Goal: Transaction & Acquisition: Purchase product/service

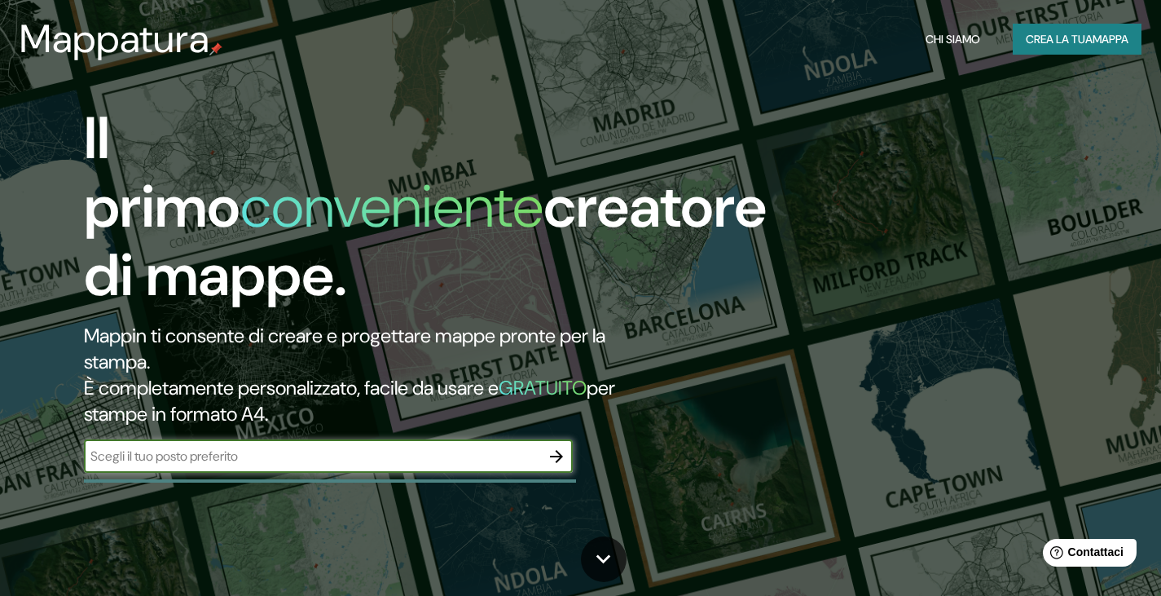
click at [394, 446] on input "text" at bounding box center [312, 455] width 456 height 19
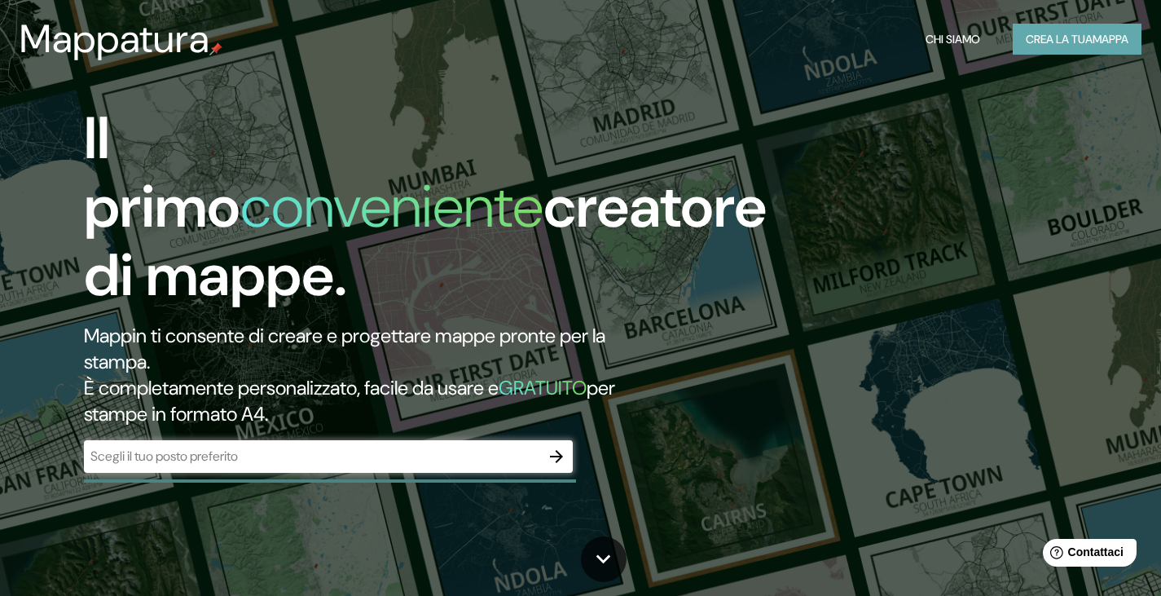
click at [1066, 40] on font "Crea la tua" at bounding box center [1059, 39] width 67 height 15
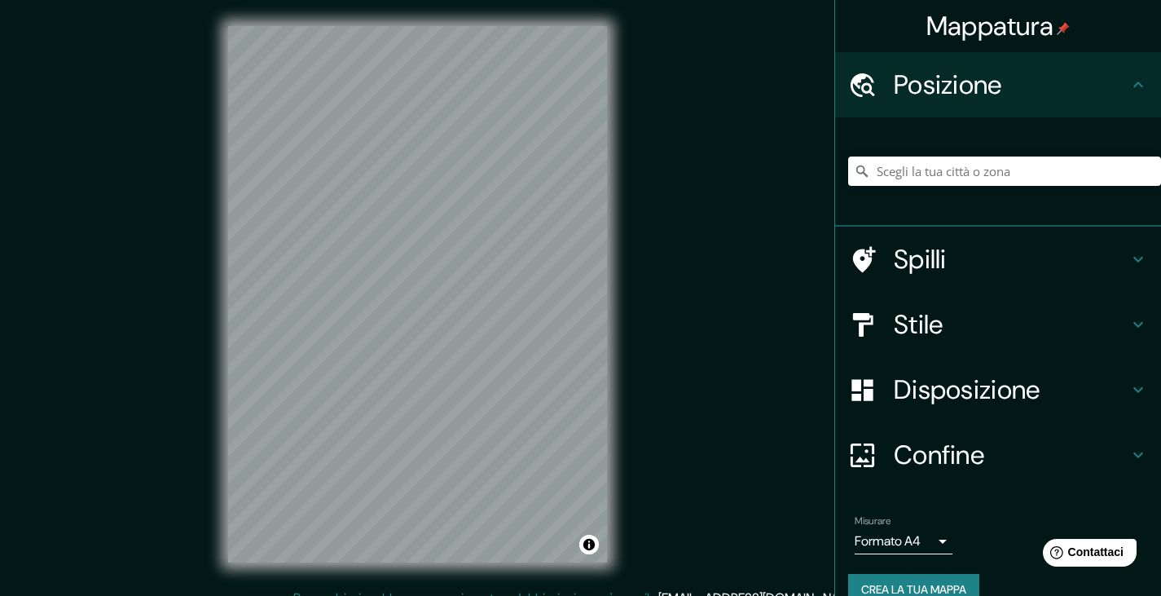
click at [960, 310] on h4 "Stile" at bounding box center [1011, 324] width 235 height 33
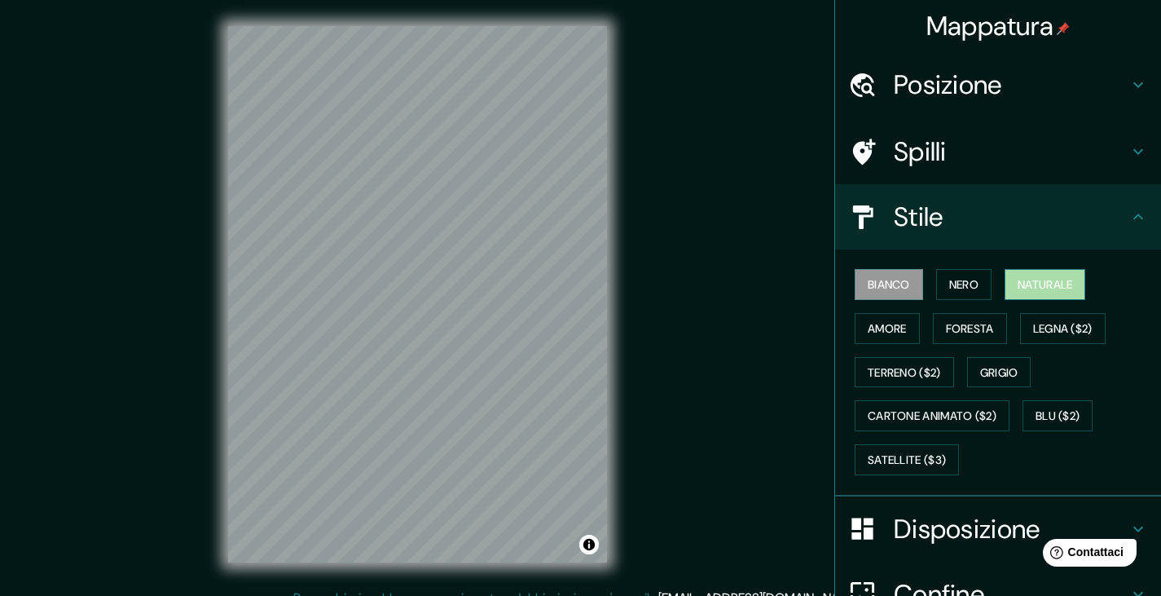
click at [1018, 281] on font "Naturale" at bounding box center [1045, 284] width 55 height 21
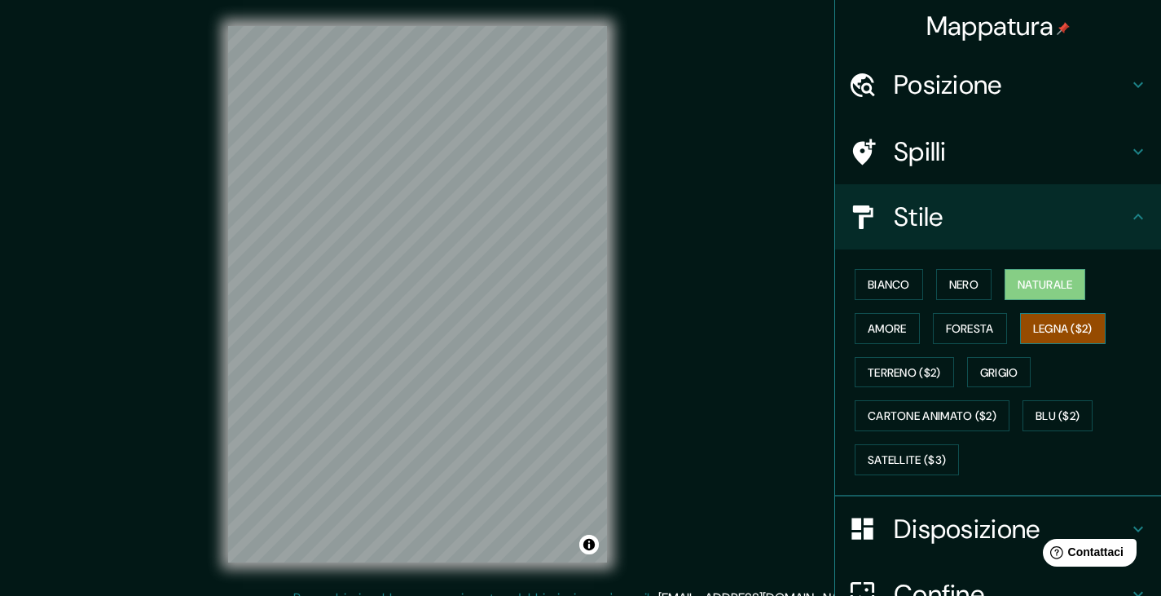
click at [1046, 321] on font "Legna ($2)" at bounding box center [1062, 328] width 59 height 15
click at [981, 313] on button "Foresta" at bounding box center [970, 328] width 74 height 31
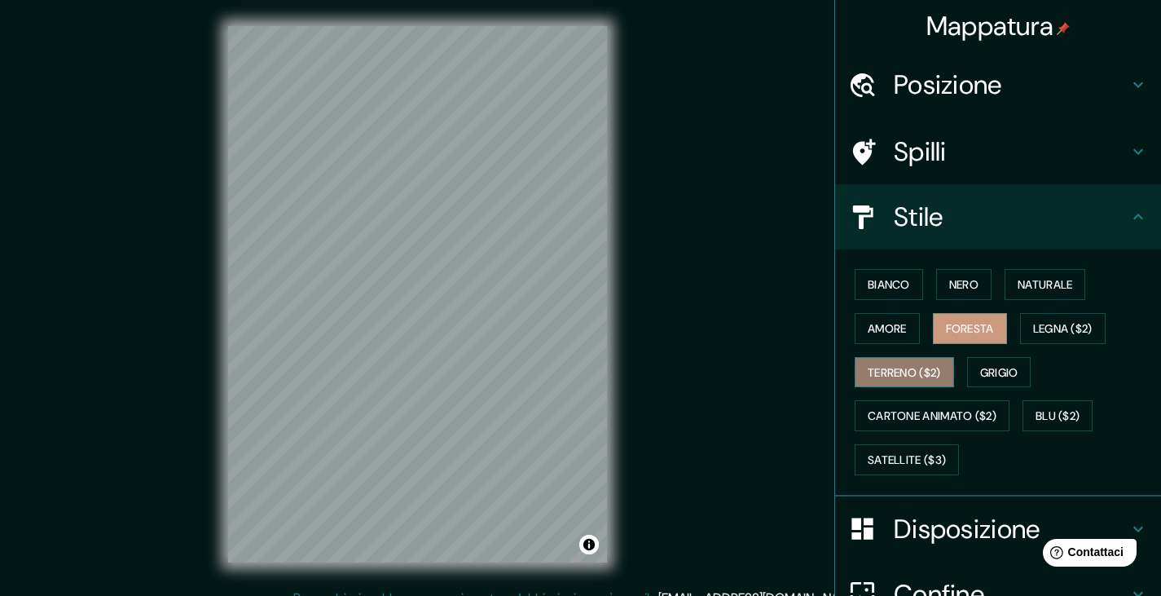
click at [906, 365] on font "Terreno ($2)" at bounding box center [904, 372] width 73 height 15
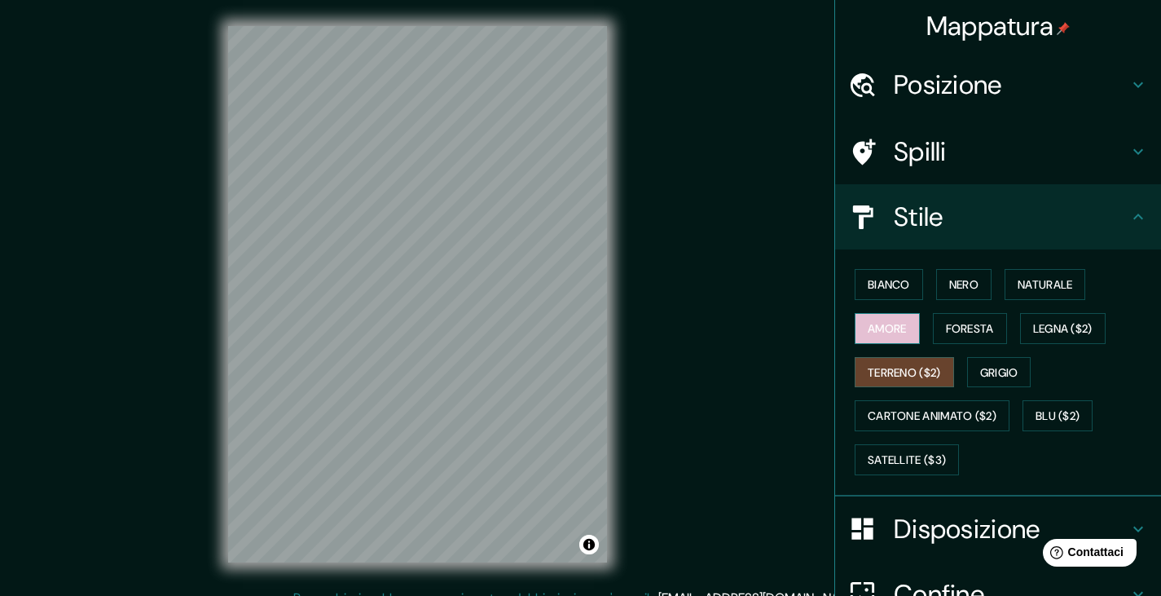
click at [889, 321] on font "Amore" at bounding box center [887, 328] width 39 height 15
drag, startPoint x: 895, startPoint y: 340, endPoint x: 988, endPoint y: 354, distance: 93.1
click at [988, 354] on div "Bianco Nero Naturale Amore Foresta Legna ($2) Terreno ($2) Grigio Cartone anima…" at bounding box center [1004, 371] width 313 height 219
click at [992, 365] on font "Grigio" at bounding box center [999, 372] width 38 height 15
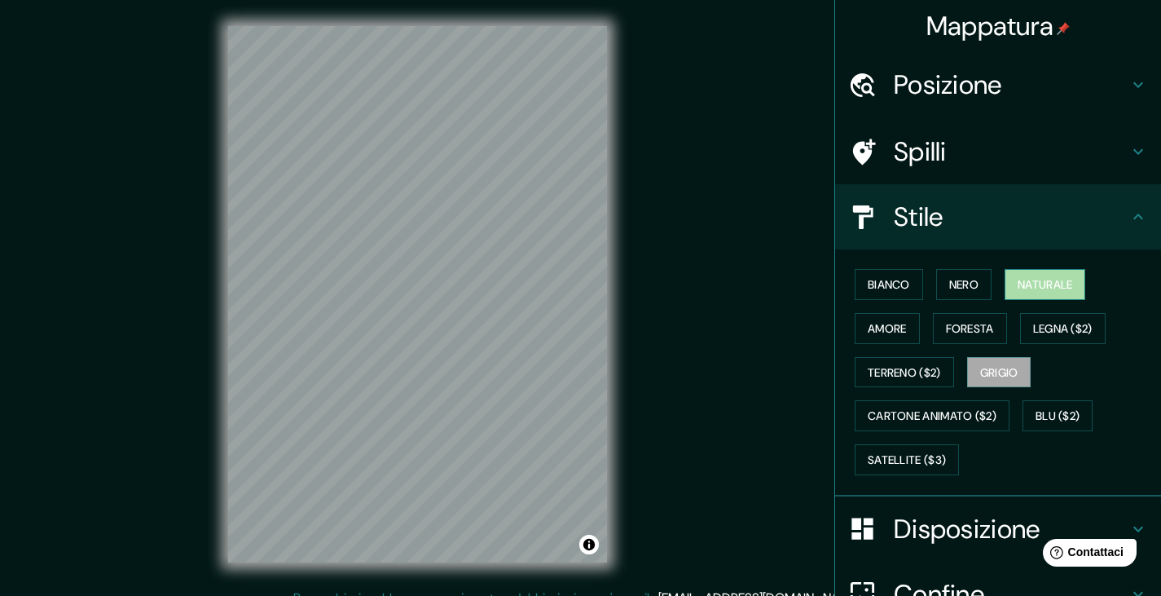
click at [1032, 277] on font "Naturale" at bounding box center [1045, 284] width 55 height 15
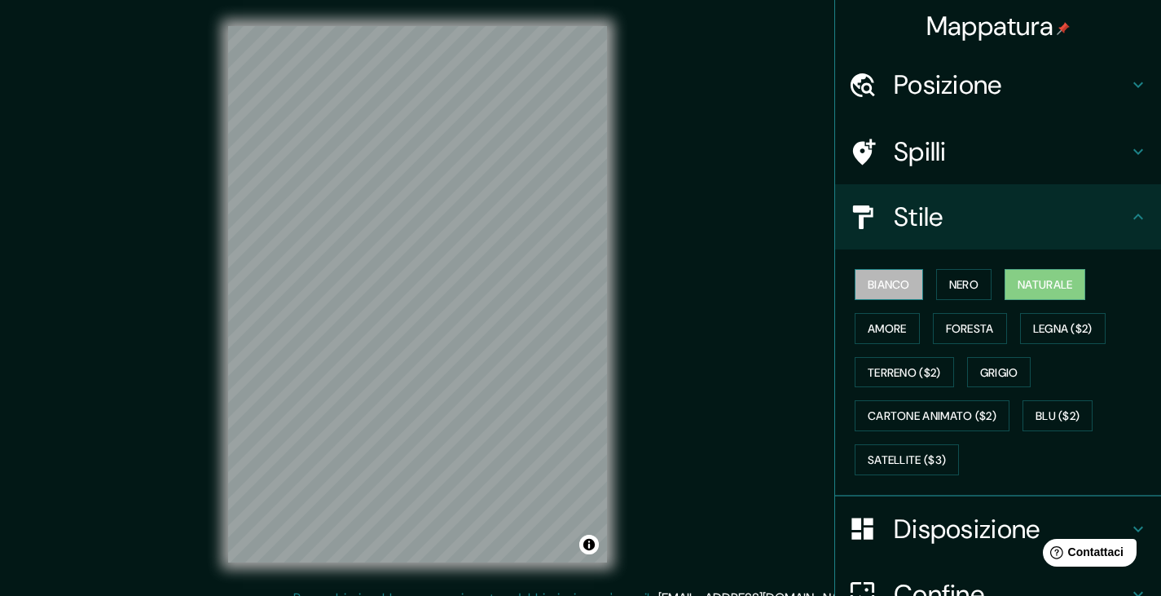
click at [871, 278] on font "Bianco" at bounding box center [889, 284] width 42 height 15
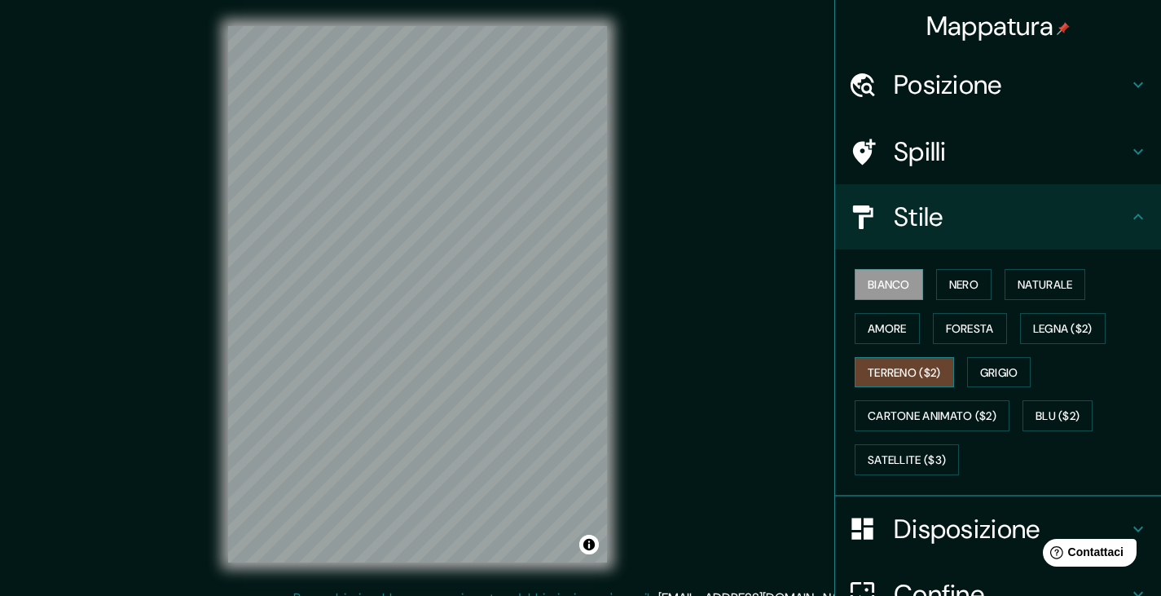
click at [886, 365] on font "Terreno ($2)" at bounding box center [904, 372] width 73 height 15
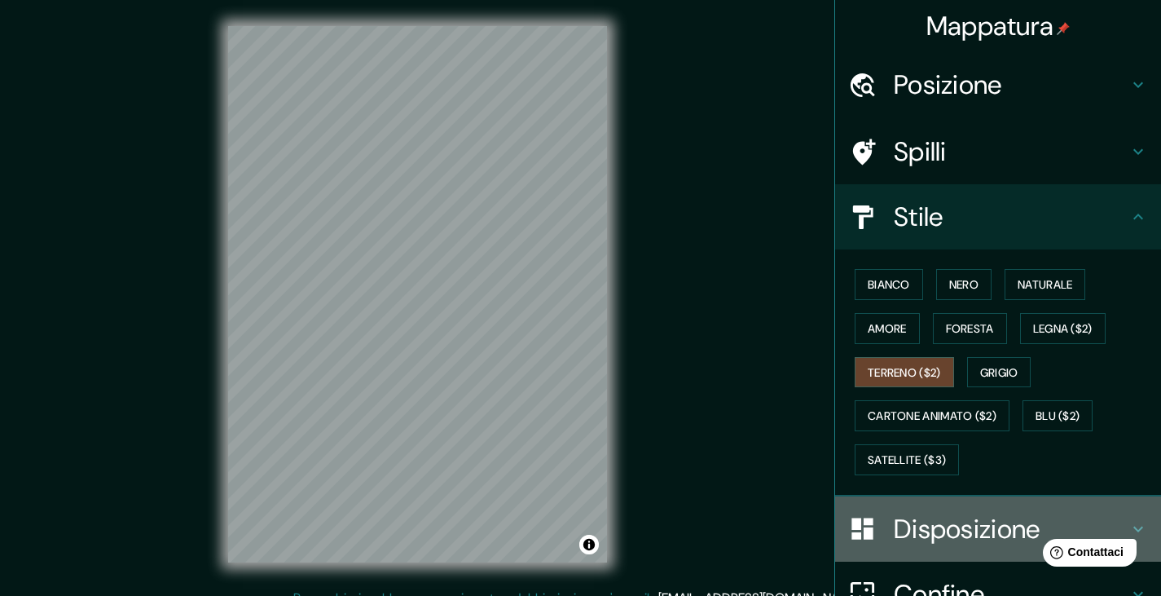
click at [966, 512] on font "Disposizione" at bounding box center [967, 529] width 147 height 34
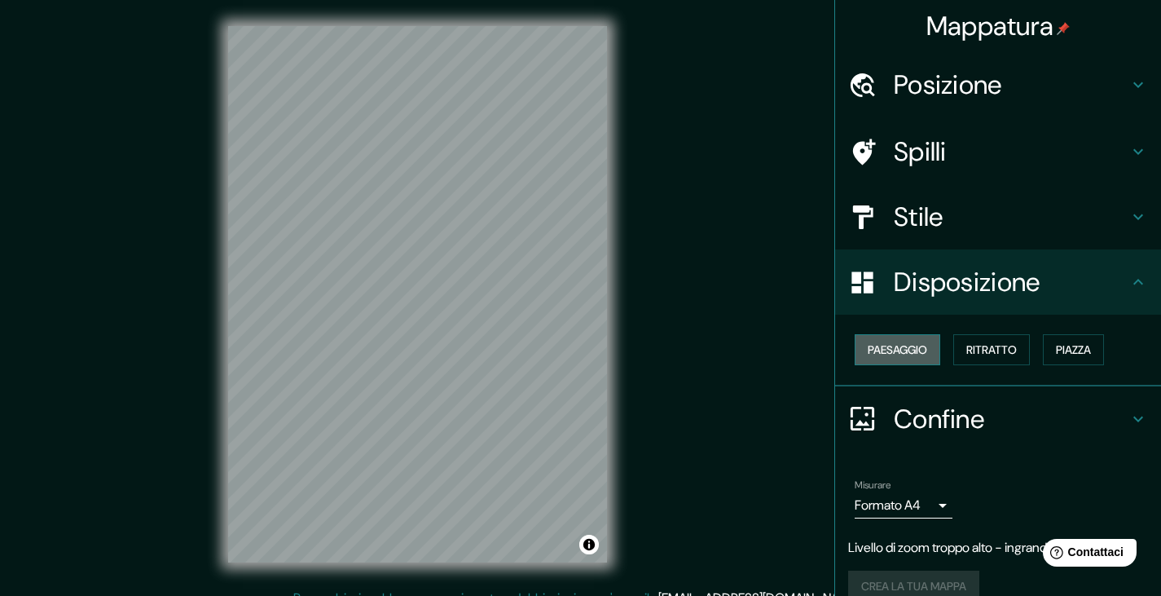
click at [890, 342] on font "Paesaggio" at bounding box center [897, 349] width 59 height 15
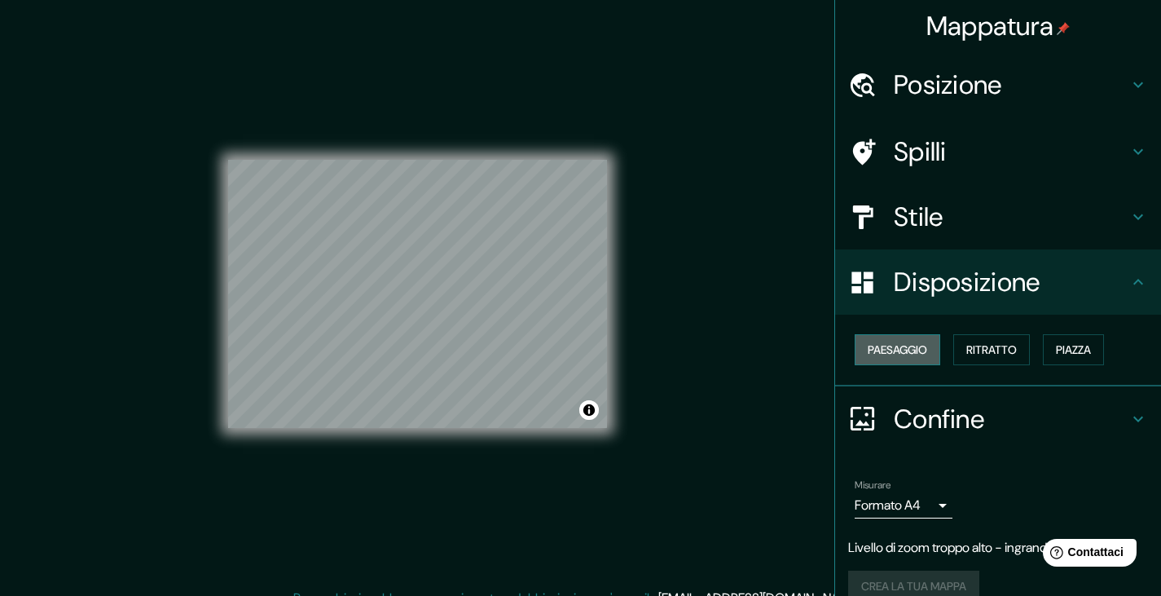
click at [890, 342] on font "Paesaggio" at bounding box center [897, 349] width 59 height 15
click at [986, 342] on font "Ritratto" at bounding box center [991, 349] width 51 height 21
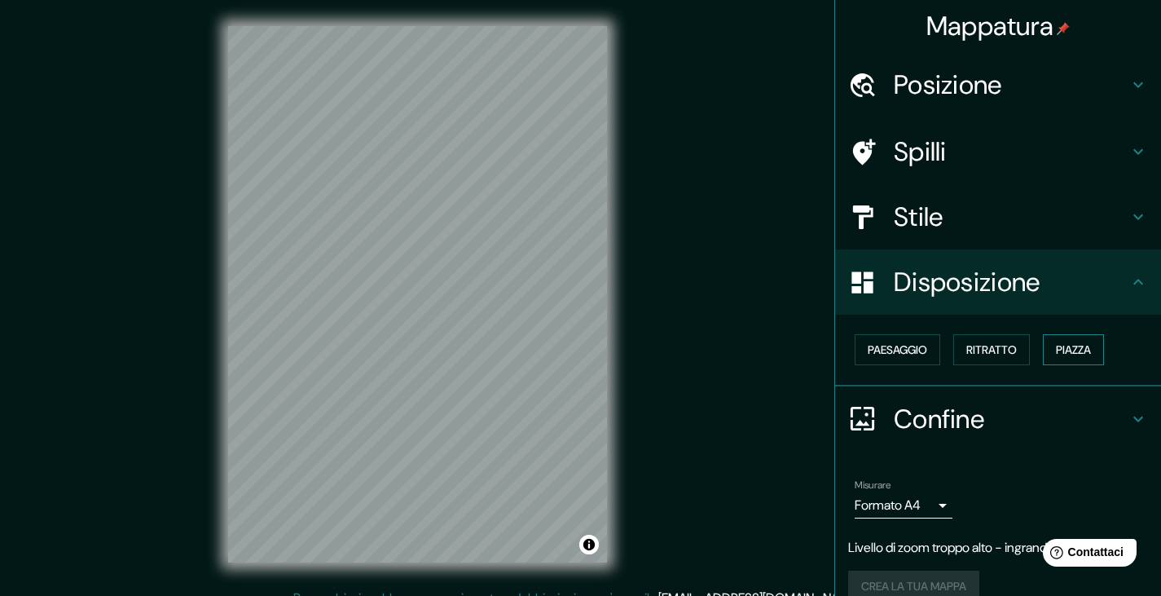
click at [1081, 334] on button "Piazza" at bounding box center [1073, 349] width 61 height 31
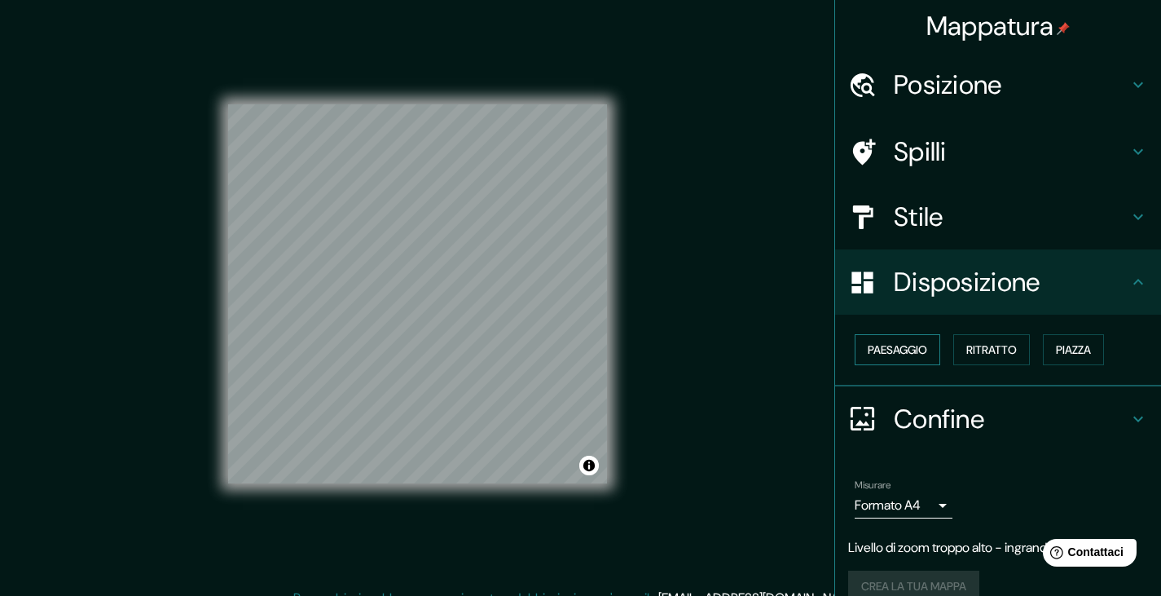
click at [882, 342] on font "Paesaggio" at bounding box center [897, 349] width 59 height 15
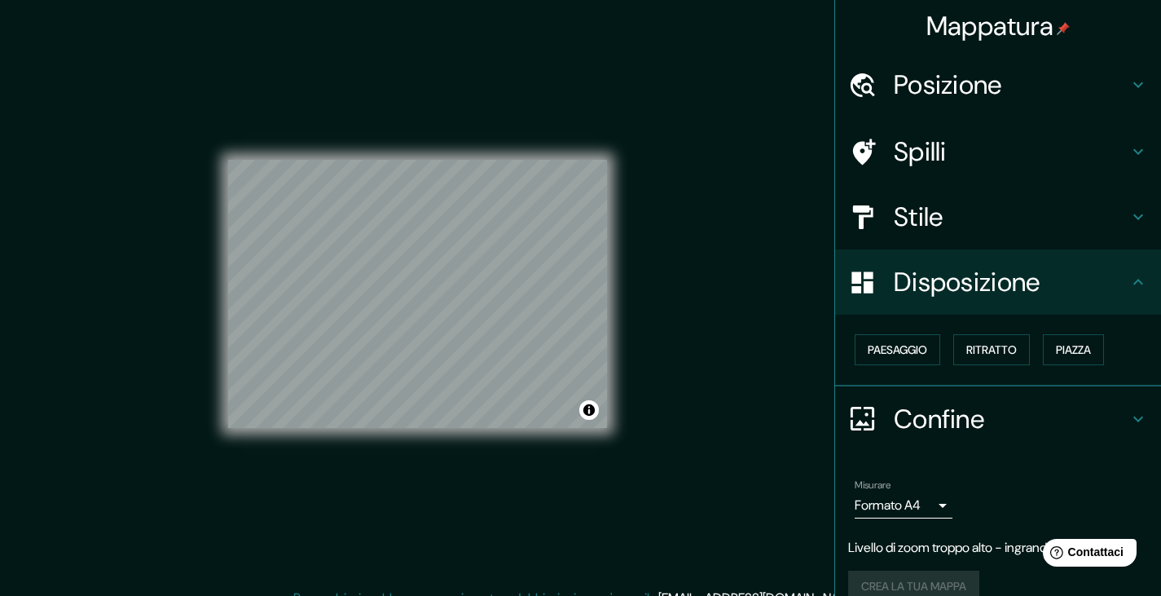
click at [975, 405] on h4 "Confine" at bounding box center [1011, 419] width 235 height 33
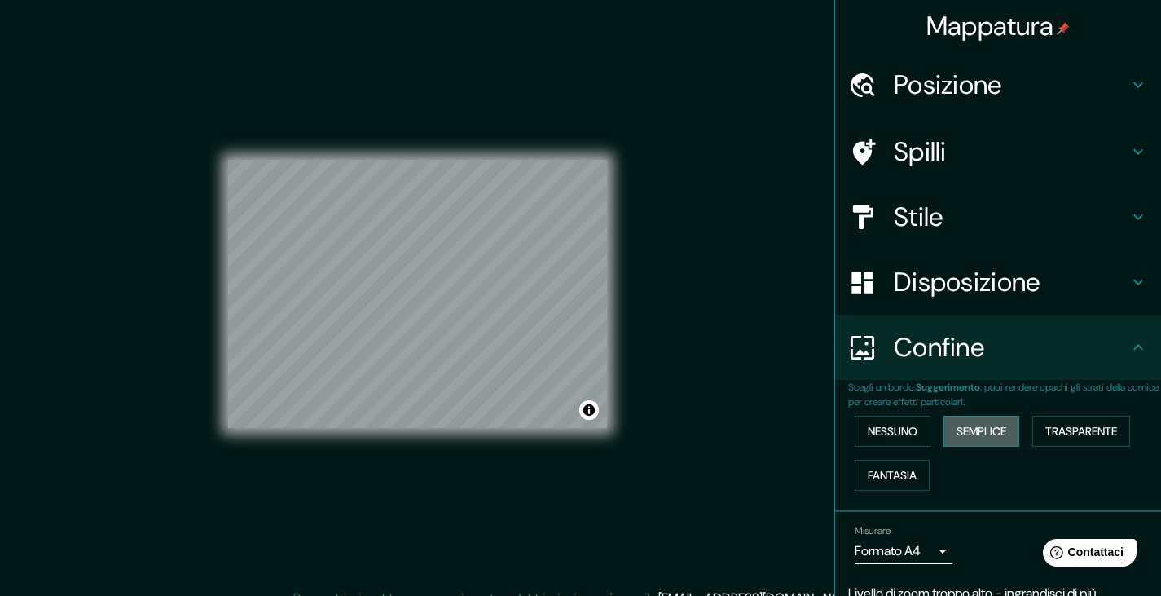
click at [963, 424] on font "Semplice" at bounding box center [982, 431] width 50 height 15
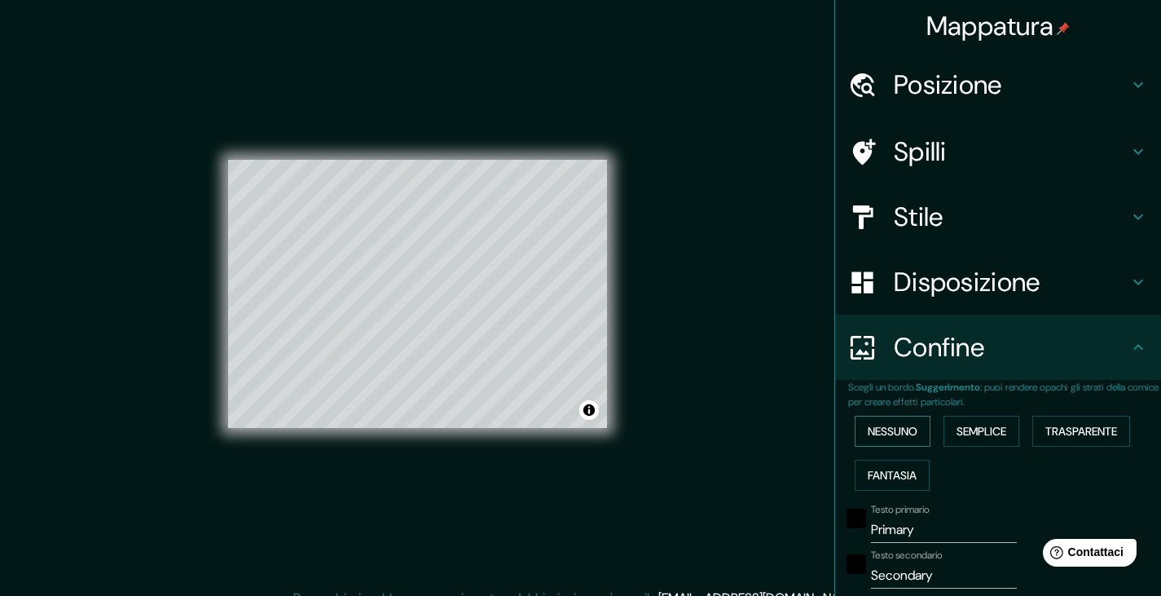
click at [870, 424] on font "Nessuno" at bounding box center [893, 431] width 50 height 15
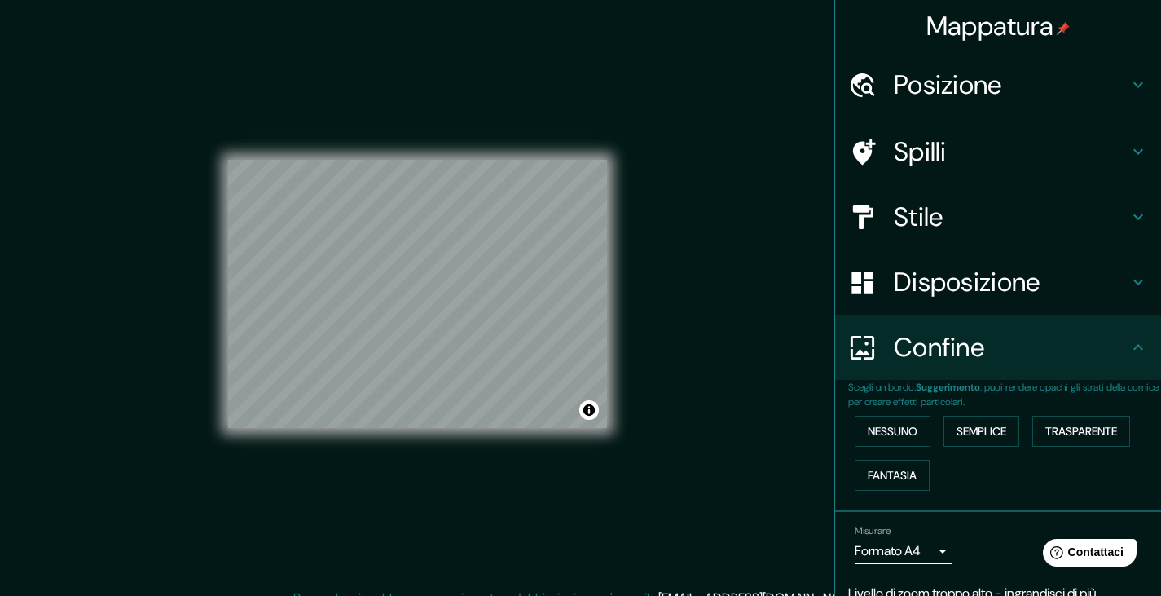
scroll to position [42, 0]
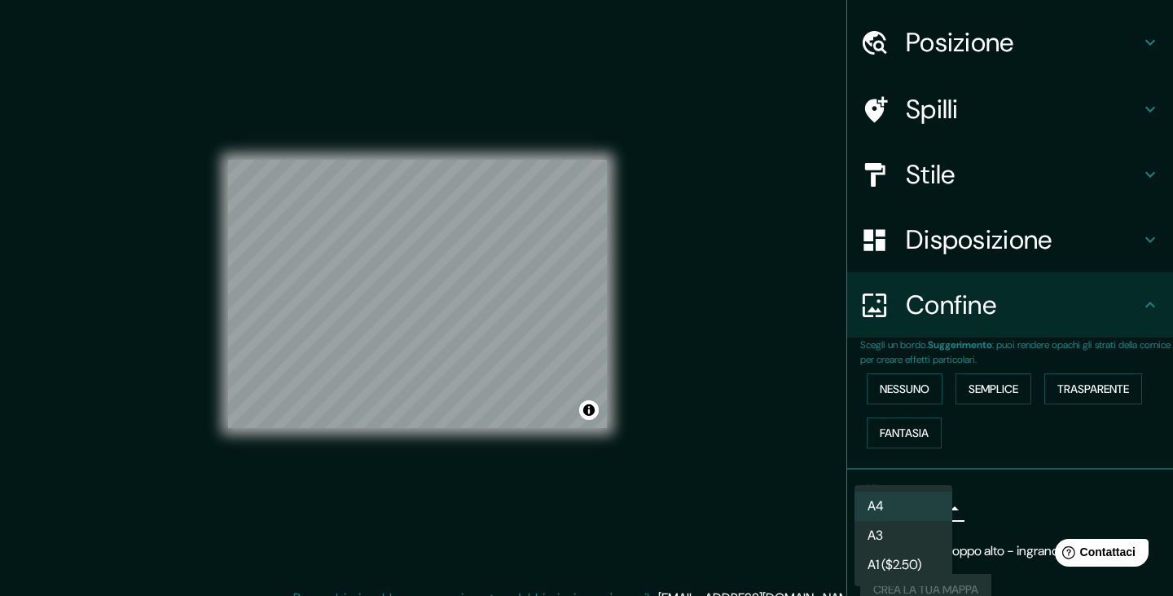
click at [939, 483] on body "Mappatura Posizione Spilli Stile Disposizione Confine Scegli un bordo. Suggerim…" at bounding box center [586, 298] width 1173 height 596
click at [912, 540] on li "A3" at bounding box center [904, 536] width 98 height 30
type input "a4"
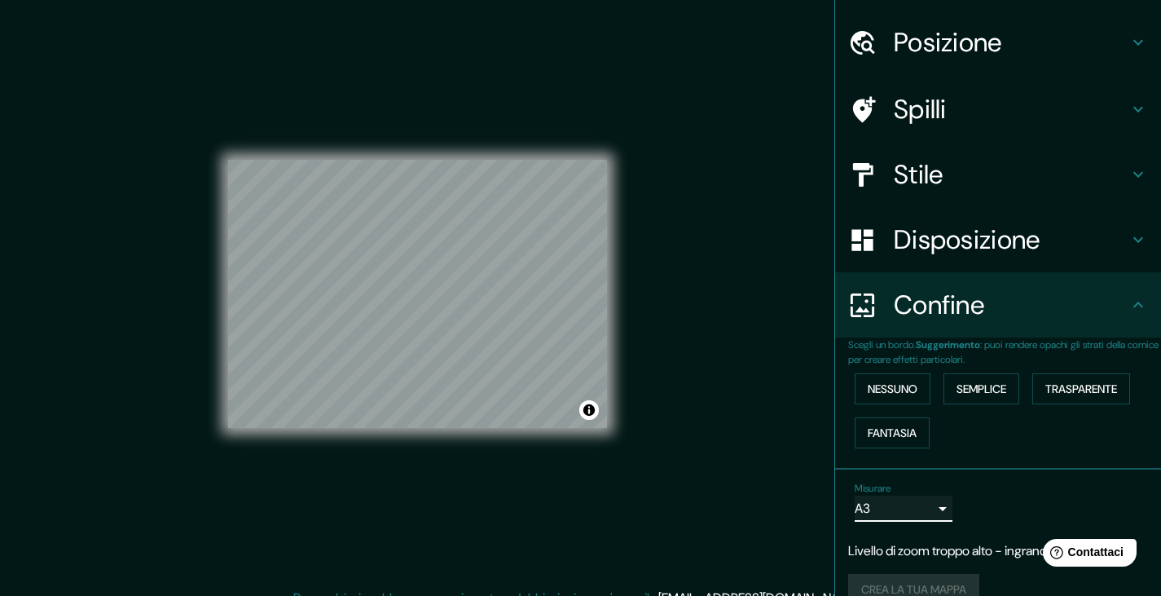
scroll to position [14, 0]
